Goal: Information Seeking & Learning: Learn about a topic

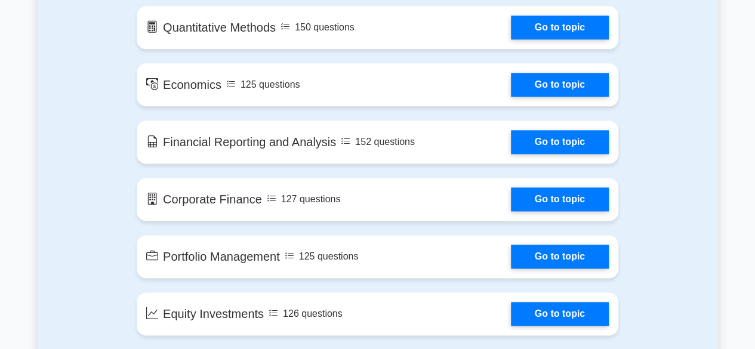
scroll to position [656, 0]
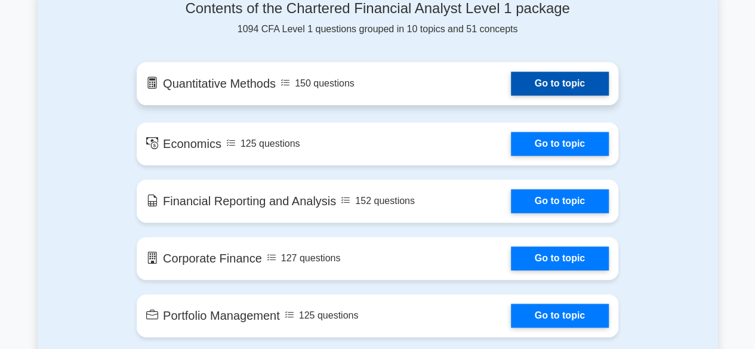
click at [529, 87] on link "Go to topic" at bounding box center [560, 84] width 98 height 24
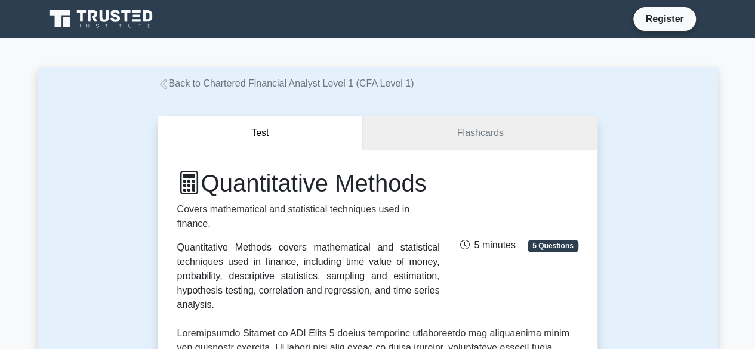
click at [440, 142] on link "Flashcards" at bounding box center [480, 133] width 234 height 34
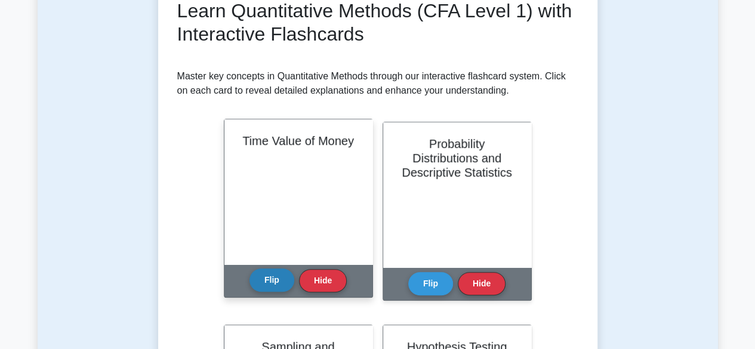
click at [270, 283] on button "Flip" at bounding box center [271, 279] width 45 height 23
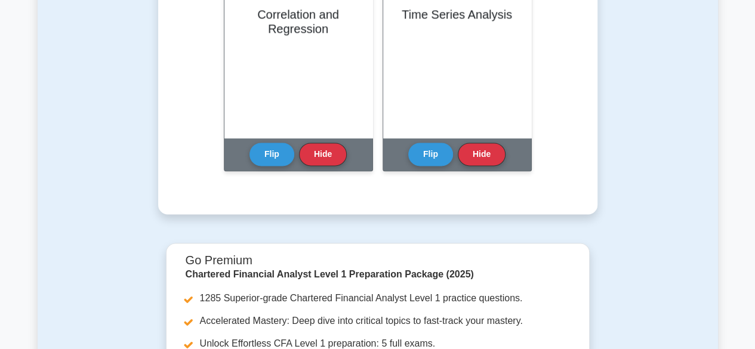
scroll to position [716, 0]
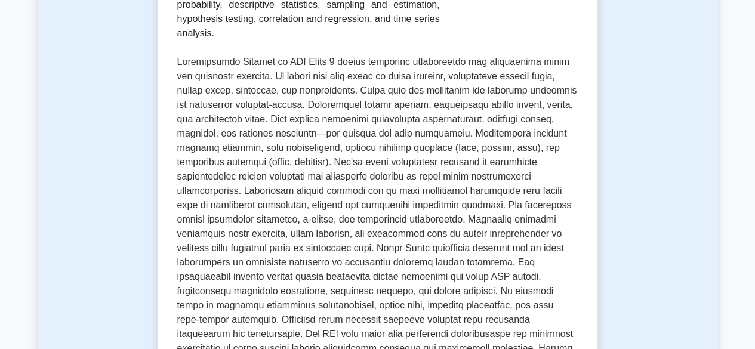
scroll to position [298, 0]
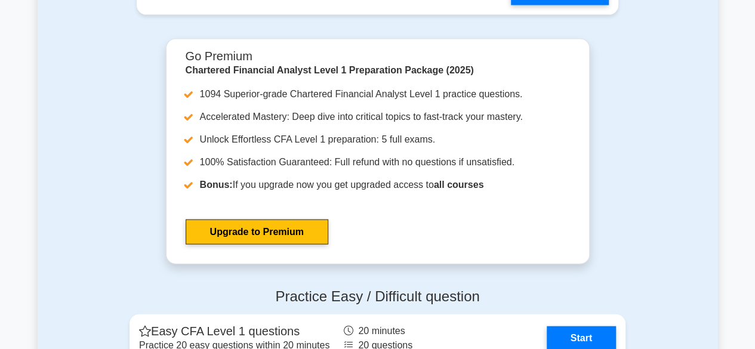
scroll to position [1314, 0]
